Goal: Transaction & Acquisition: Purchase product/service

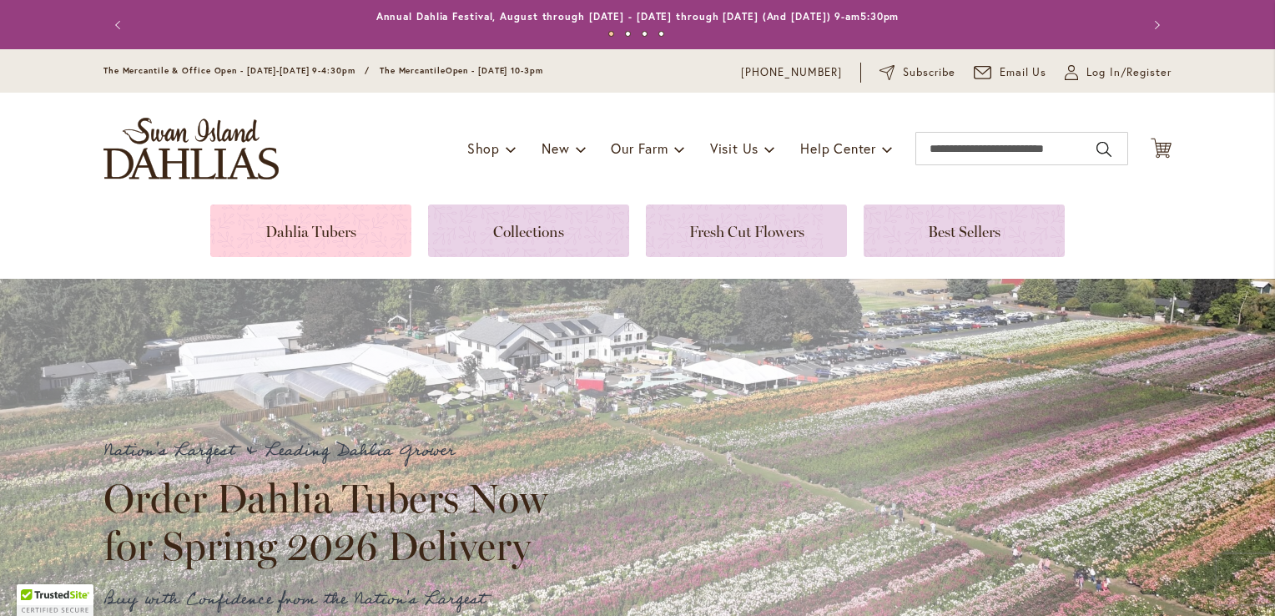
click at [316, 232] on link at bounding box center [310, 230] width 201 height 53
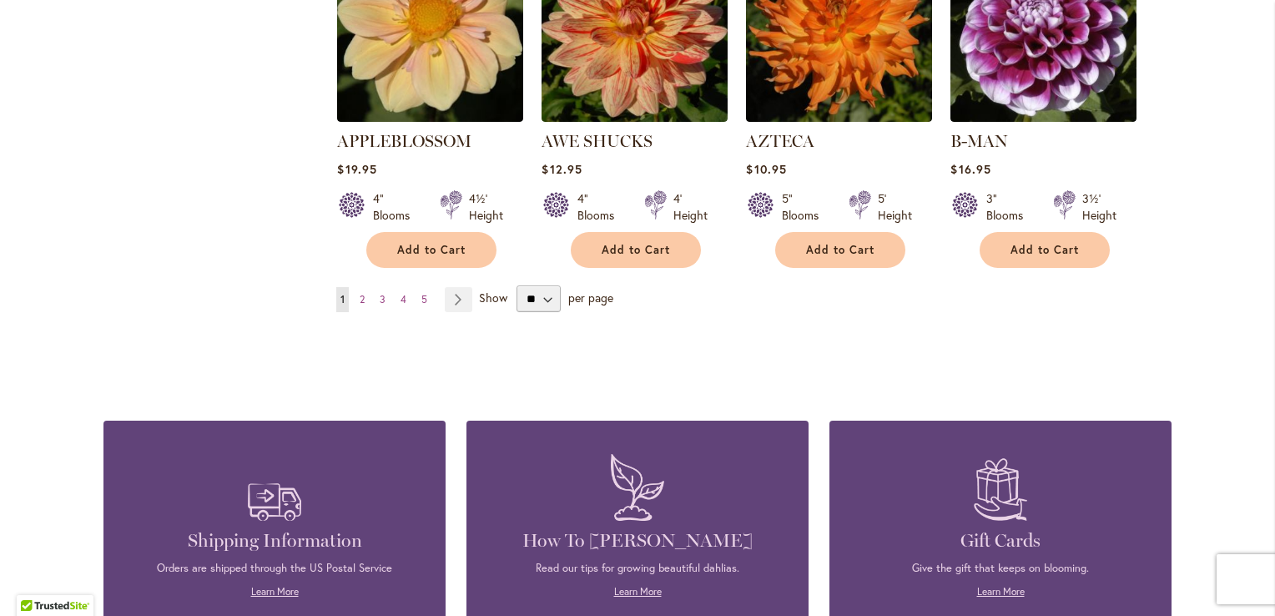
scroll to position [1586, 0]
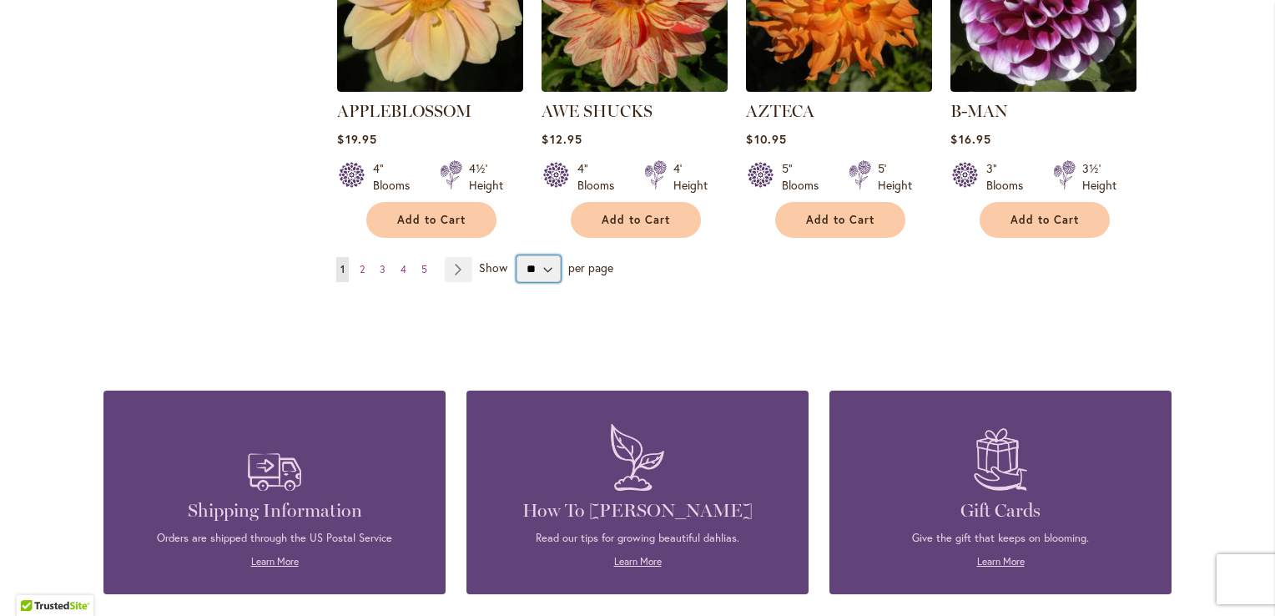
click at [545, 255] on select "** ** ** **" at bounding box center [539, 268] width 44 height 27
select select "**"
click at [517, 255] on select "** ** ** **" at bounding box center [539, 268] width 44 height 27
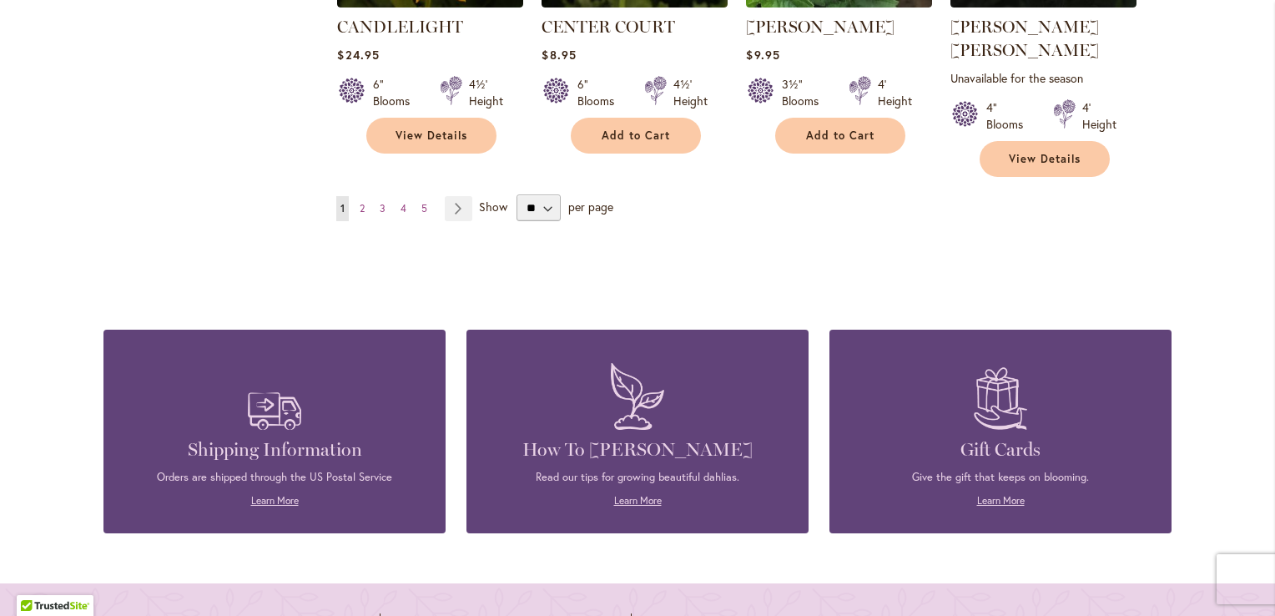
scroll to position [5925, 0]
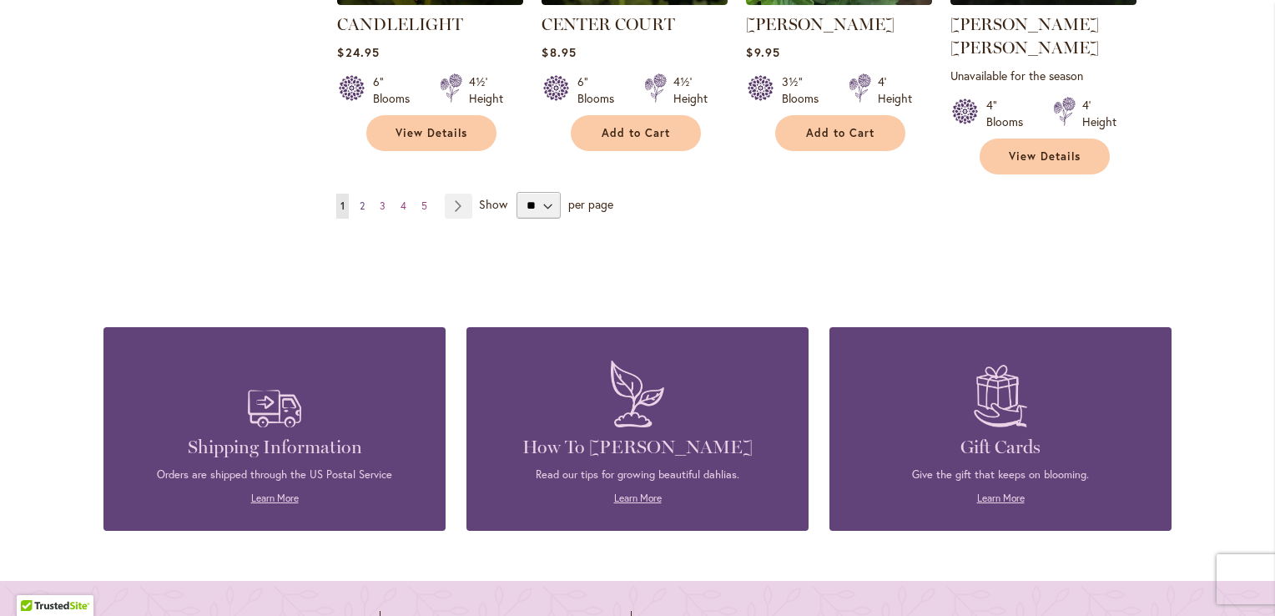
click at [360, 199] on span "2" at bounding box center [362, 205] width 5 height 13
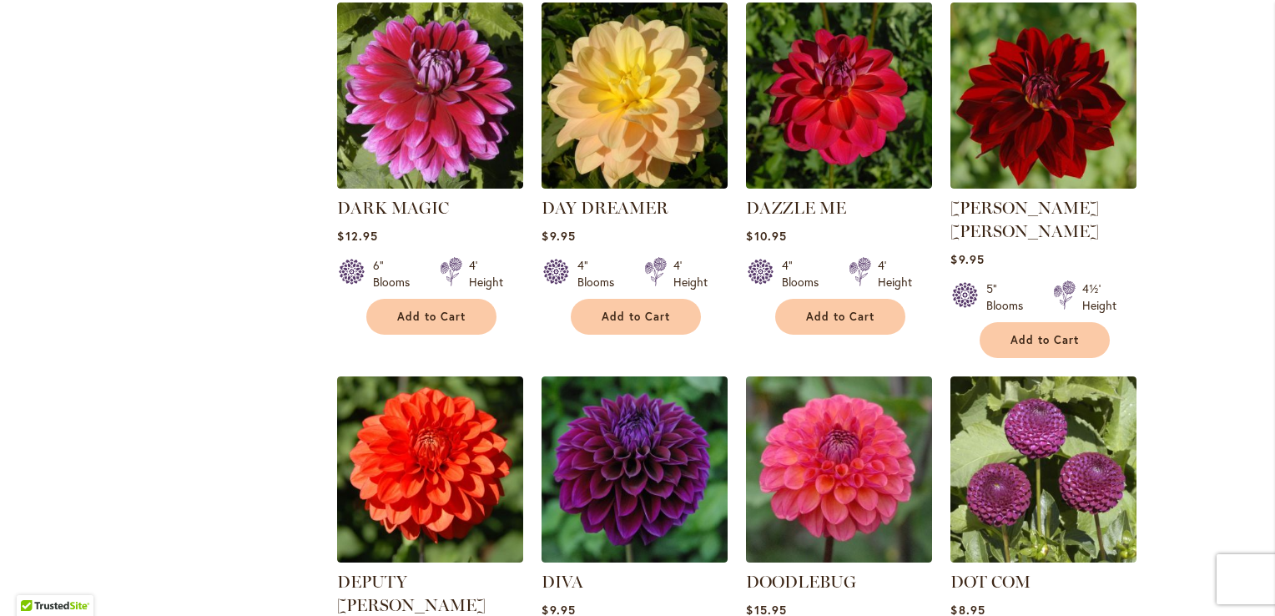
scroll to position [3505, 0]
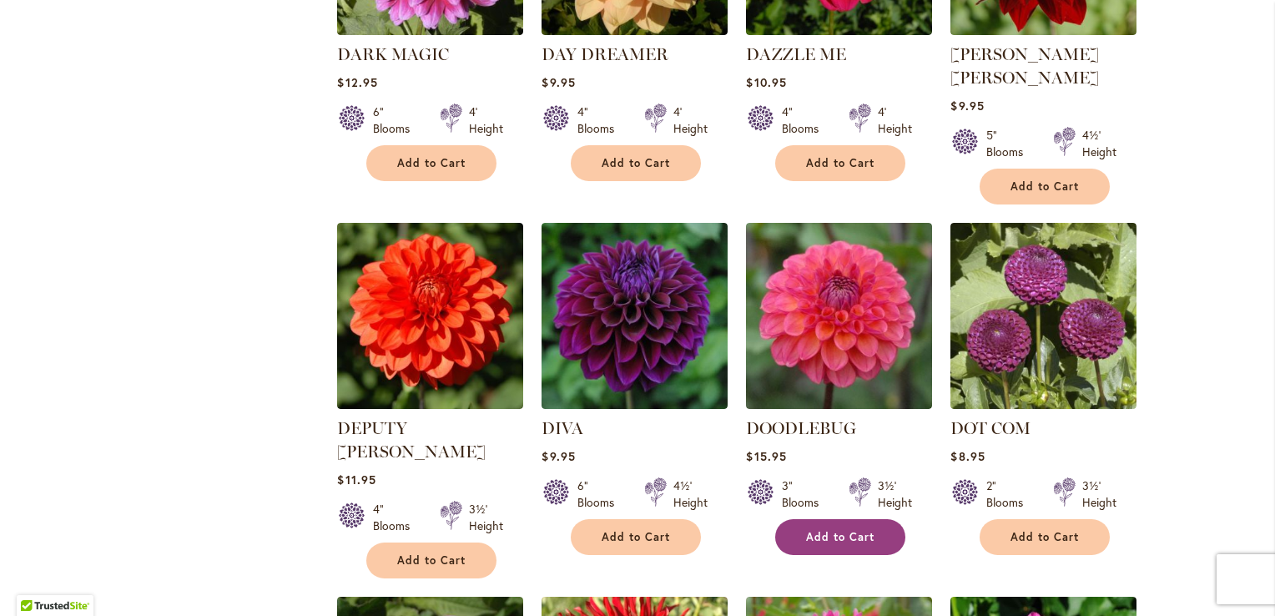
click at [819, 530] on span "Add to Cart" at bounding box center [840, 537] width 68 height 14
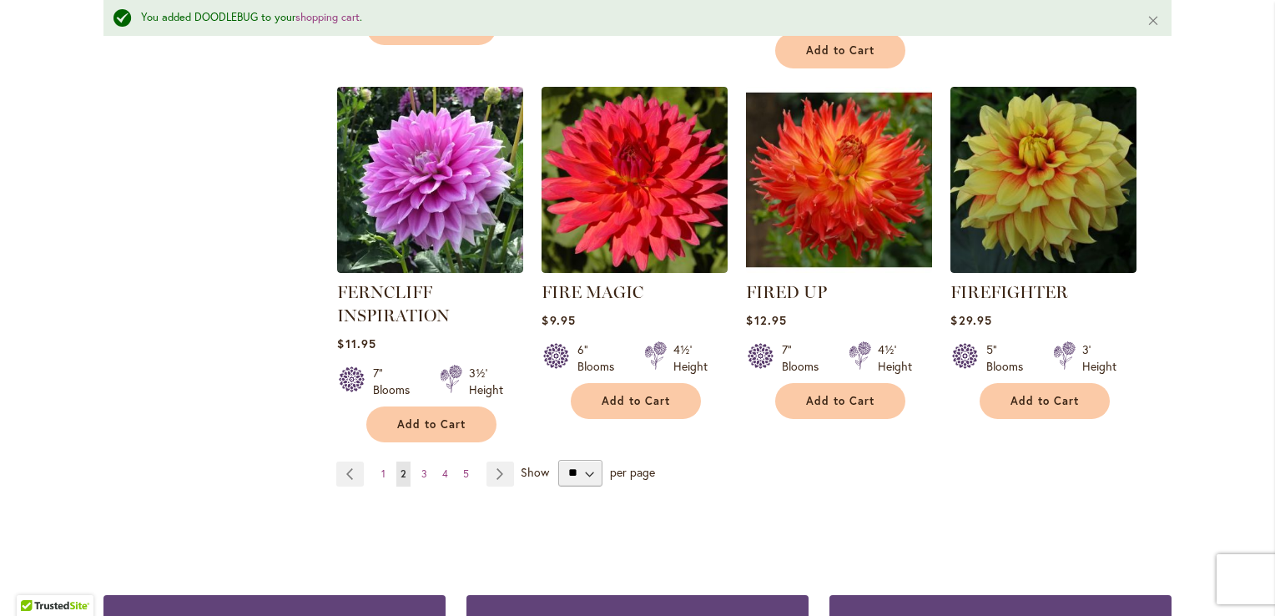
scroll to position [5885, 0]
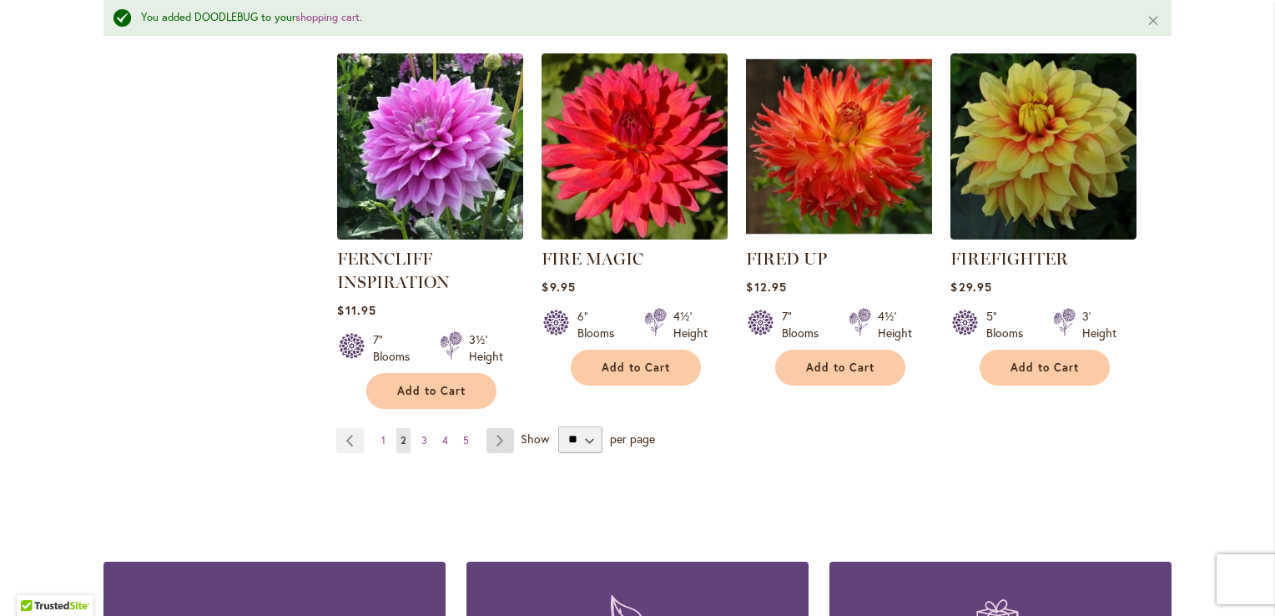
click at [487, 428] on link "Page Next" at bounding box center [501, 440] width 28 height 25
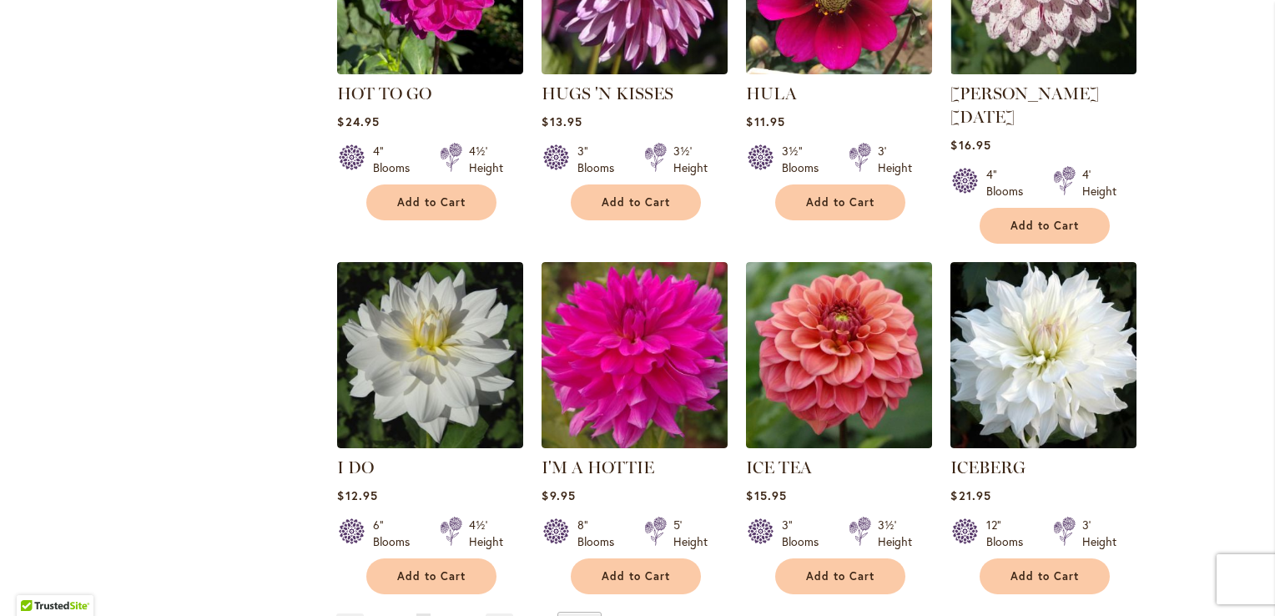
scroll to position [5675, 0]
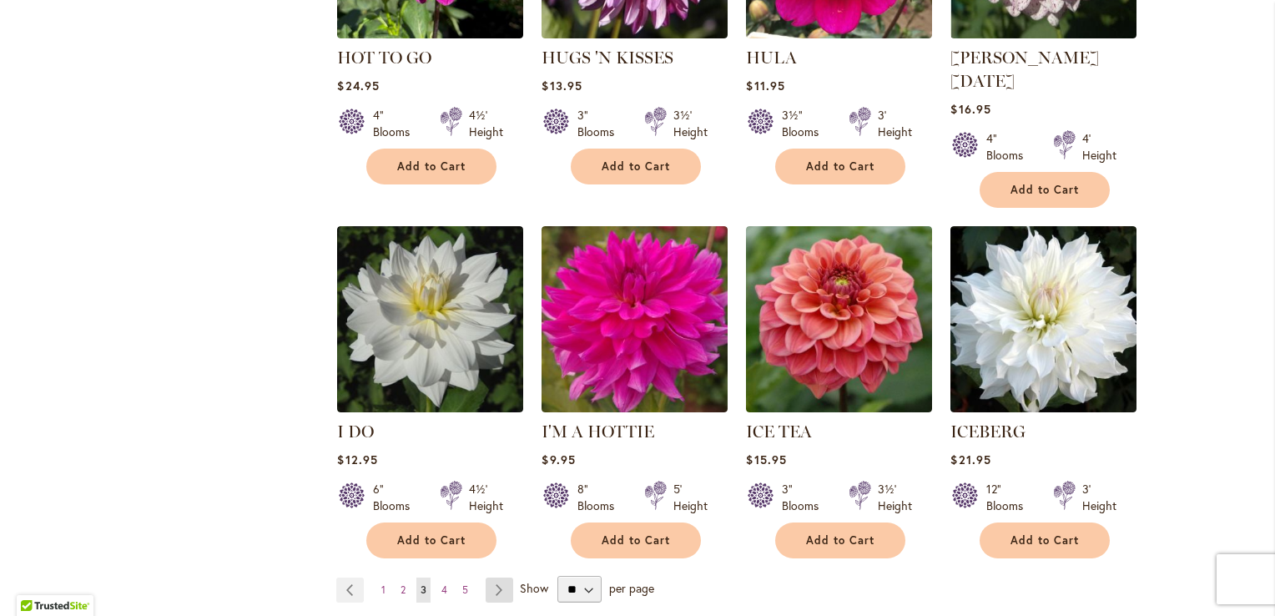
click at [499, 577] on link "Page Next" at bounding box center [500, 589] width 28 height 25
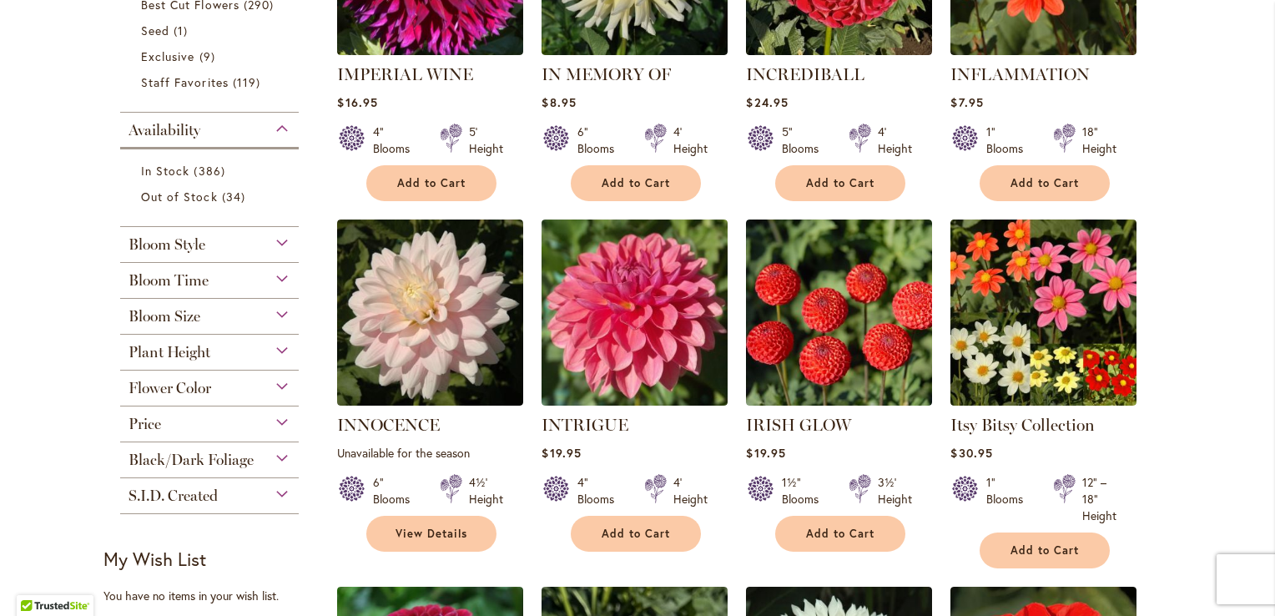
scroll to position [584, 0]
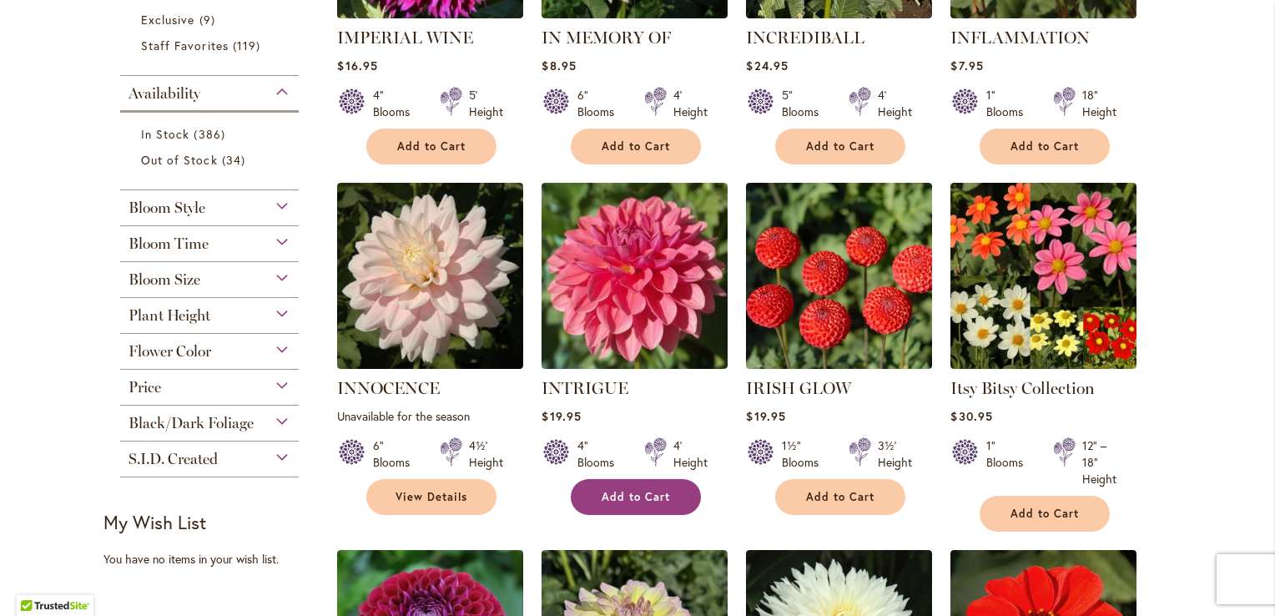
click at [643, 485] on button "Add to Cart" at bounding box center [636, 497] width 130 height 36
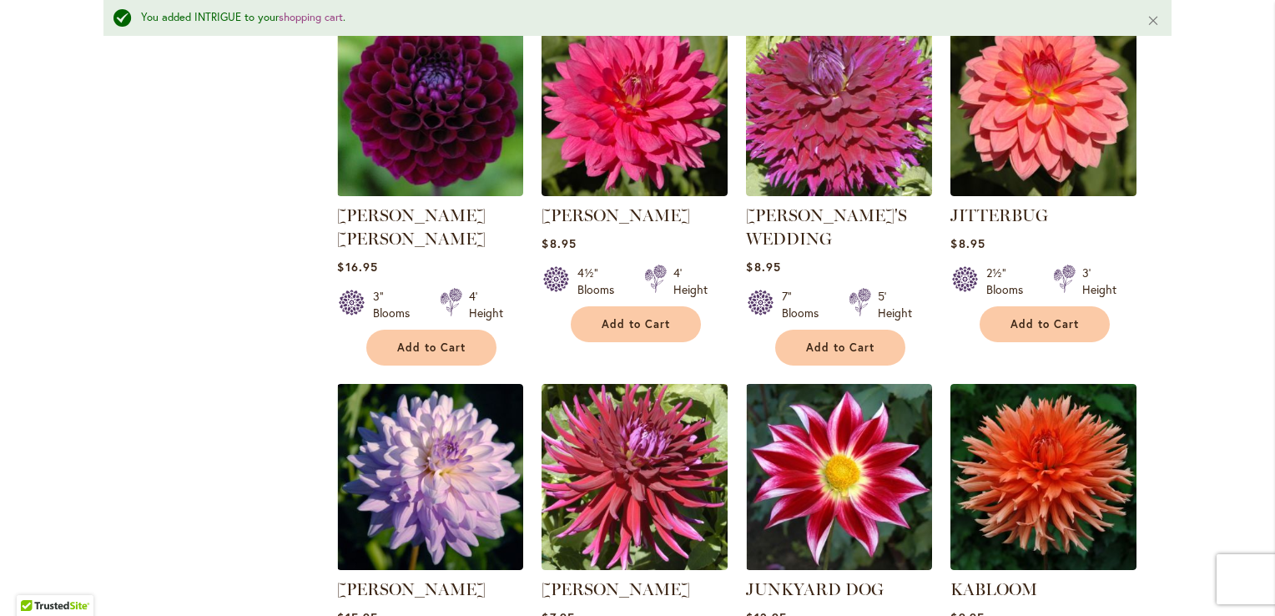
scroll to position [1545, 0]
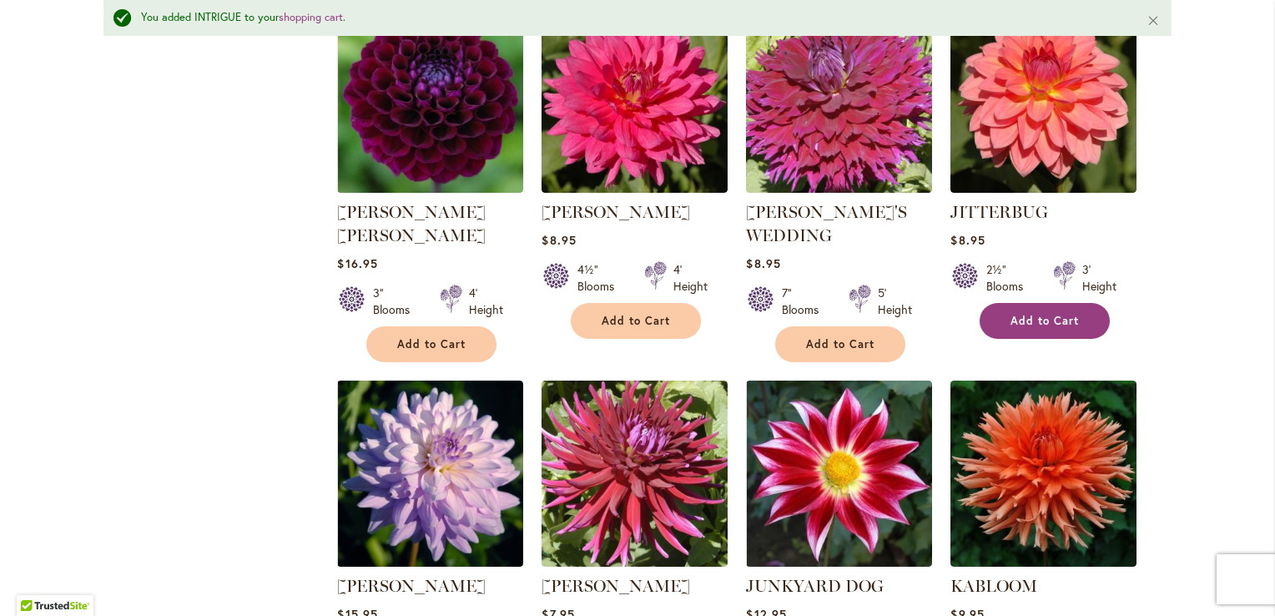
click at [1008, 303] on button "Add to Cart" at bounding box center [1045, 321] width 130 height 36
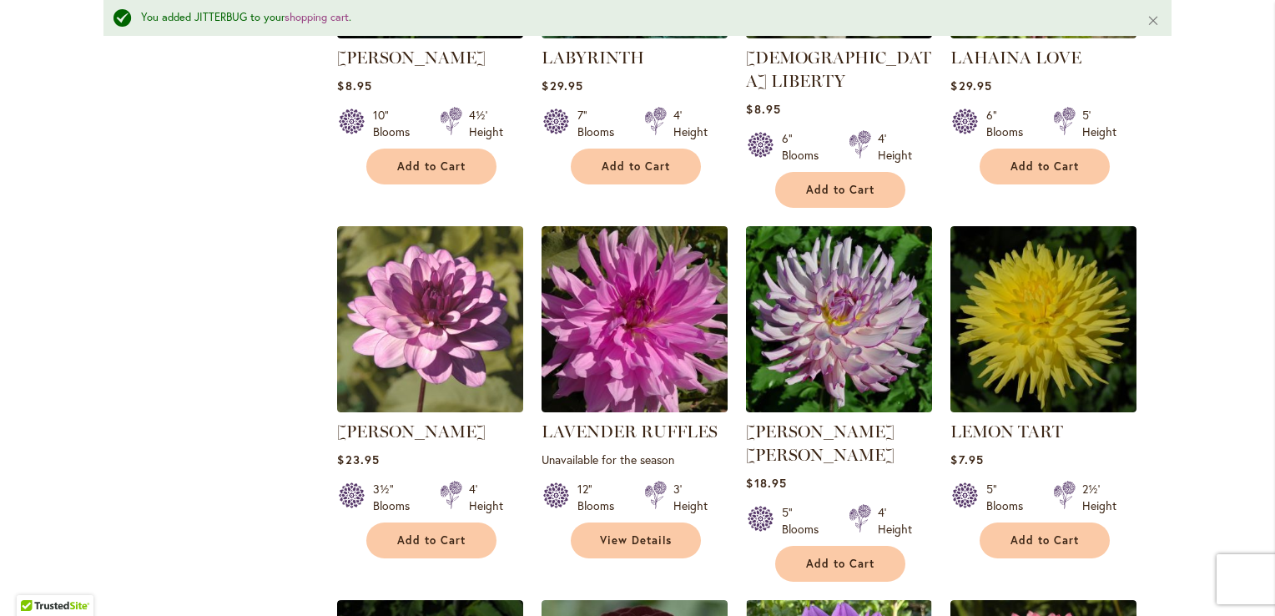
scroll to position [3131, 0]
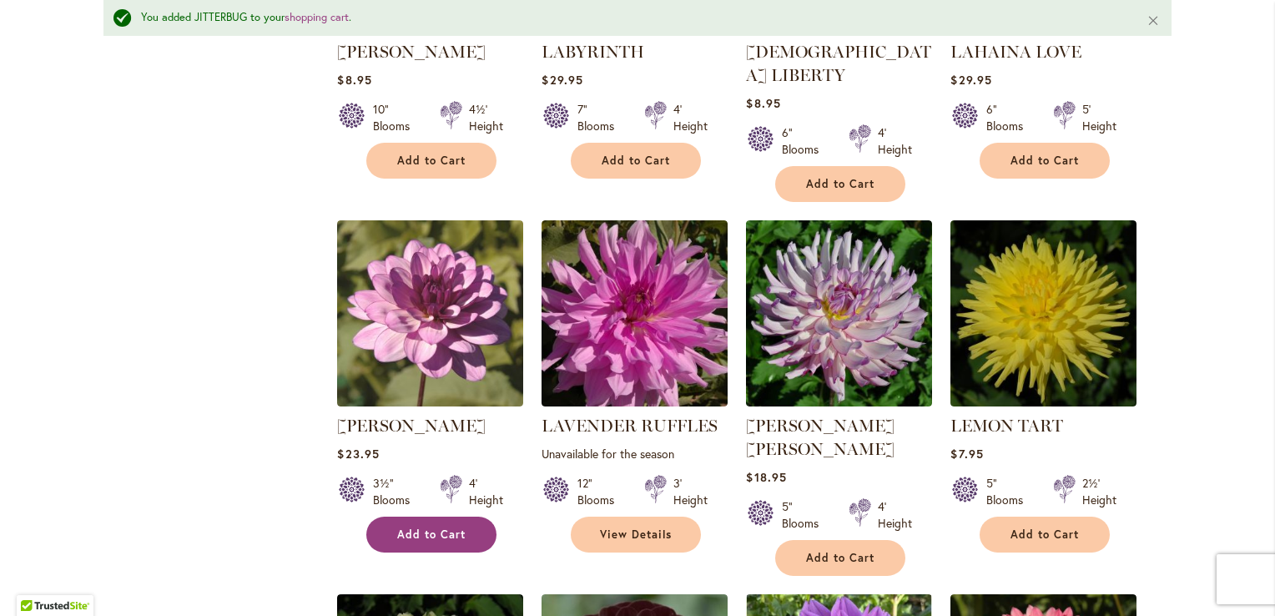
click at [436, 517] on button "Add to Cart" at bounding box center [431, 535] width 130 height 36
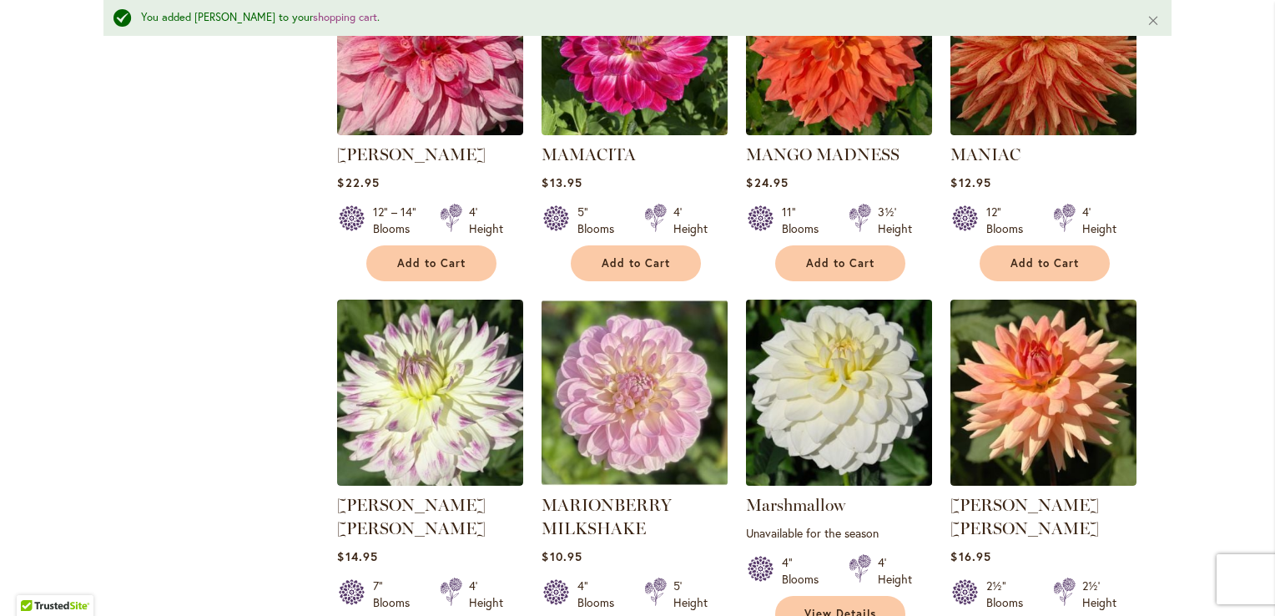
scroll to position [5634, 0]
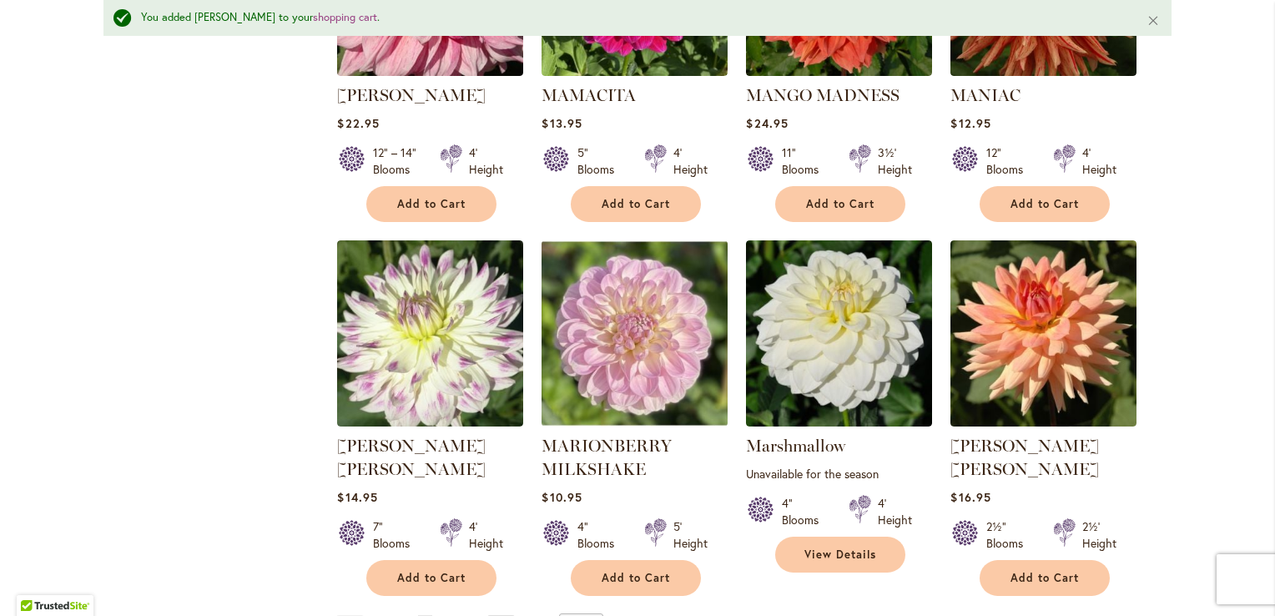
click at [498, 615] on link "Page Next" at bounding box center [501, 627] width 28 height 25
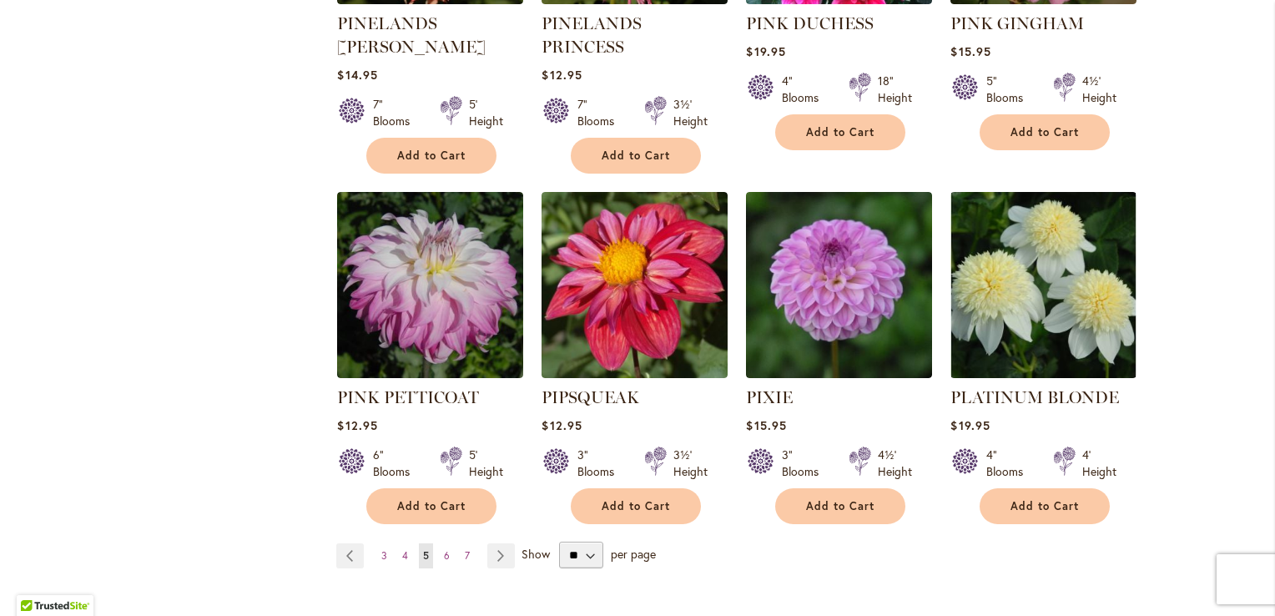
scroll to position [5675, 0]
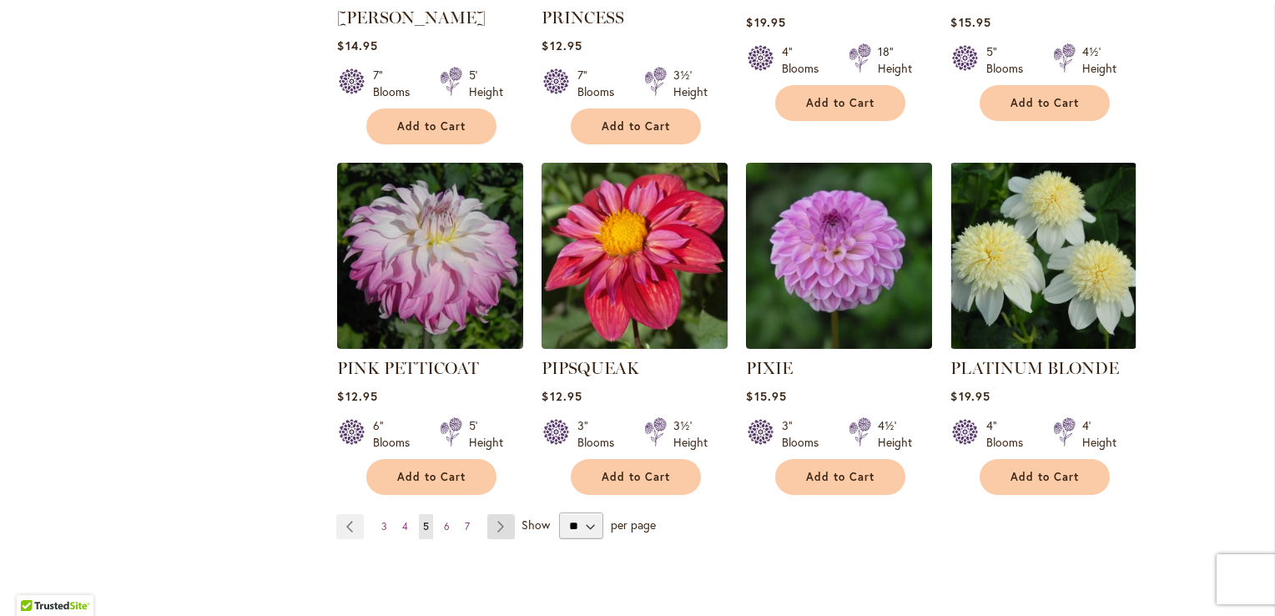
click at [497, 514] on link "Page Next" at bounding box center [501, 526] width 28 height 25
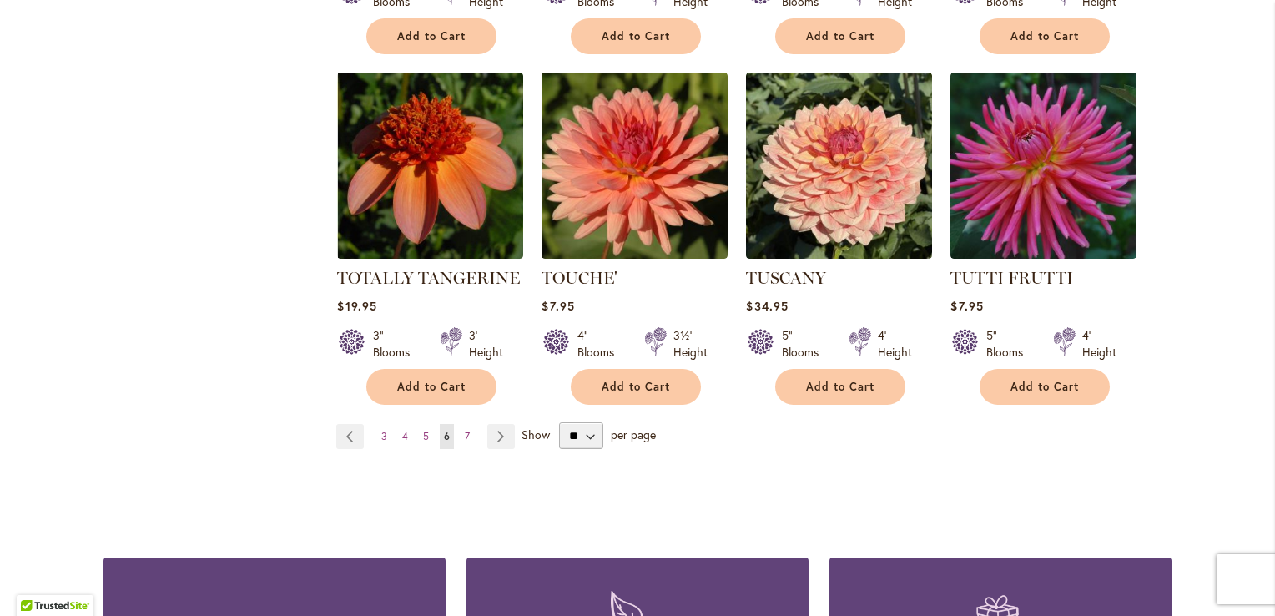
scroll to position [5758, 0]
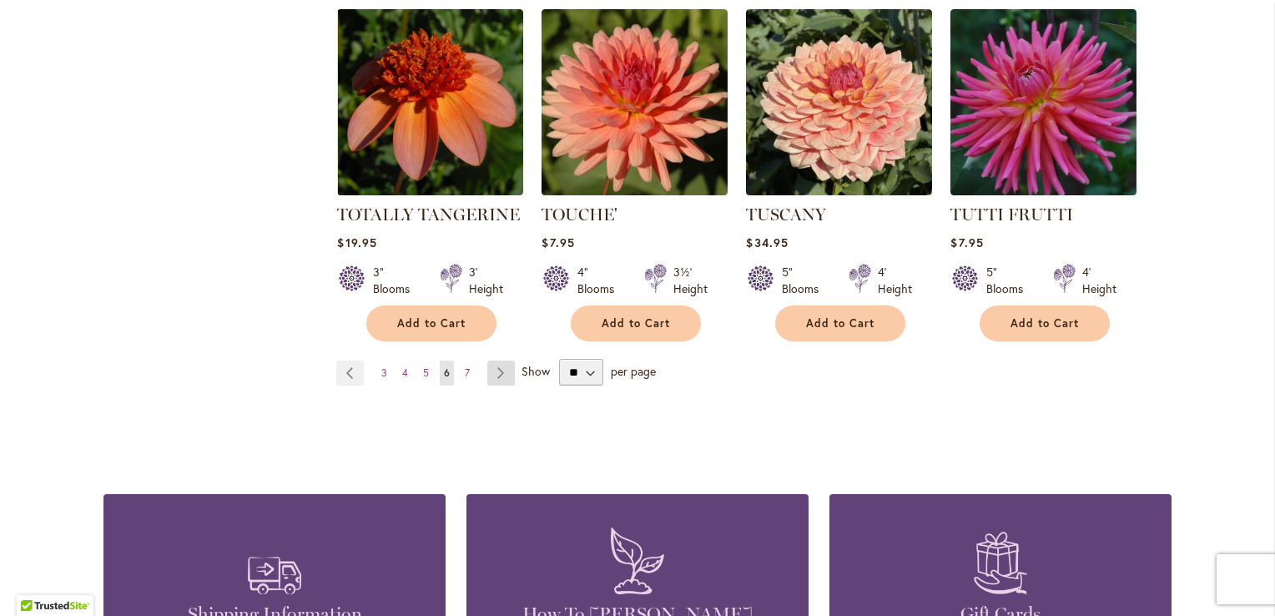
click at [504, 360] on link "Page Next" at bounding box center [501, 372] width 28 height 25
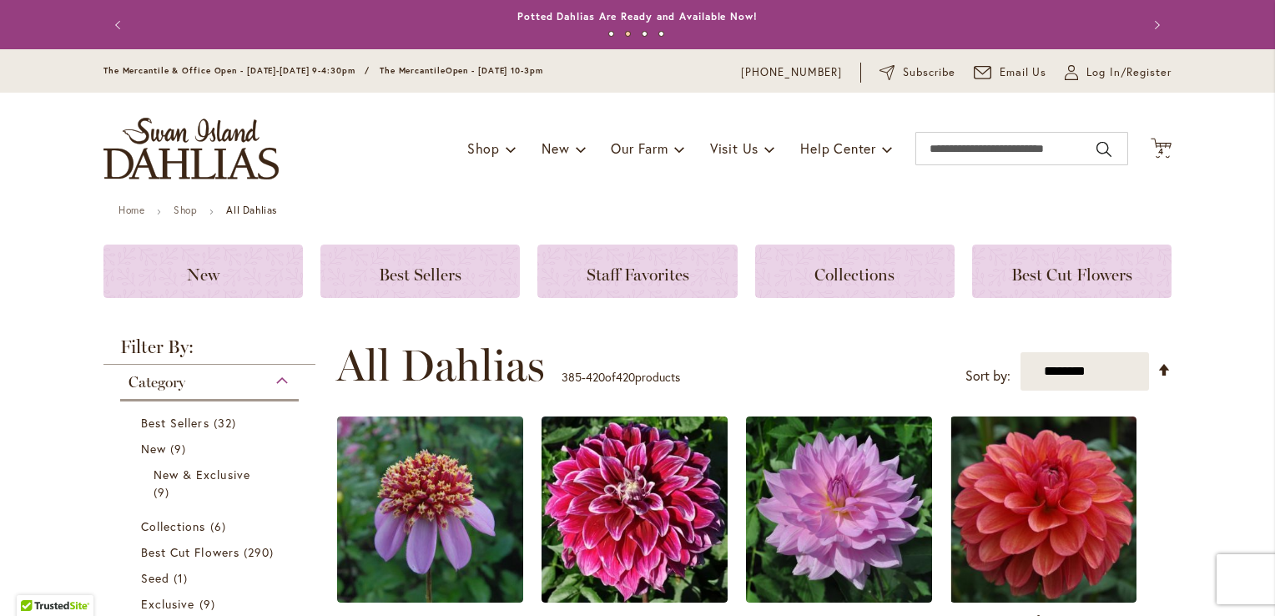
drag, startPoint x: 1152, startPoint y: 146, endPoint x: 1121, endPoint y: 152, distance: 31.4
click at [1152, 146] on icon "Cart .cls-1 { fill: #231f20; }" at bounding box center [1161, 148] width 21 height 21
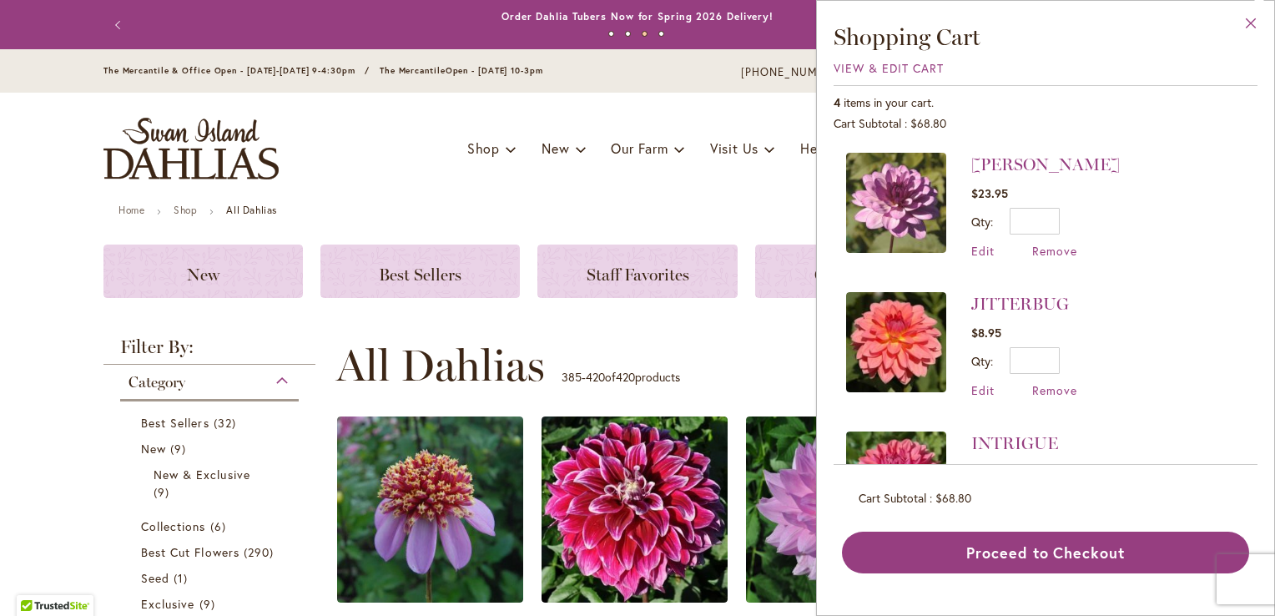
click at [1252, 25] on button "Close" at bounding box center [1251, 27] width 46 height 53
